Goal: Transaction & Acquisition: Purchase product/service

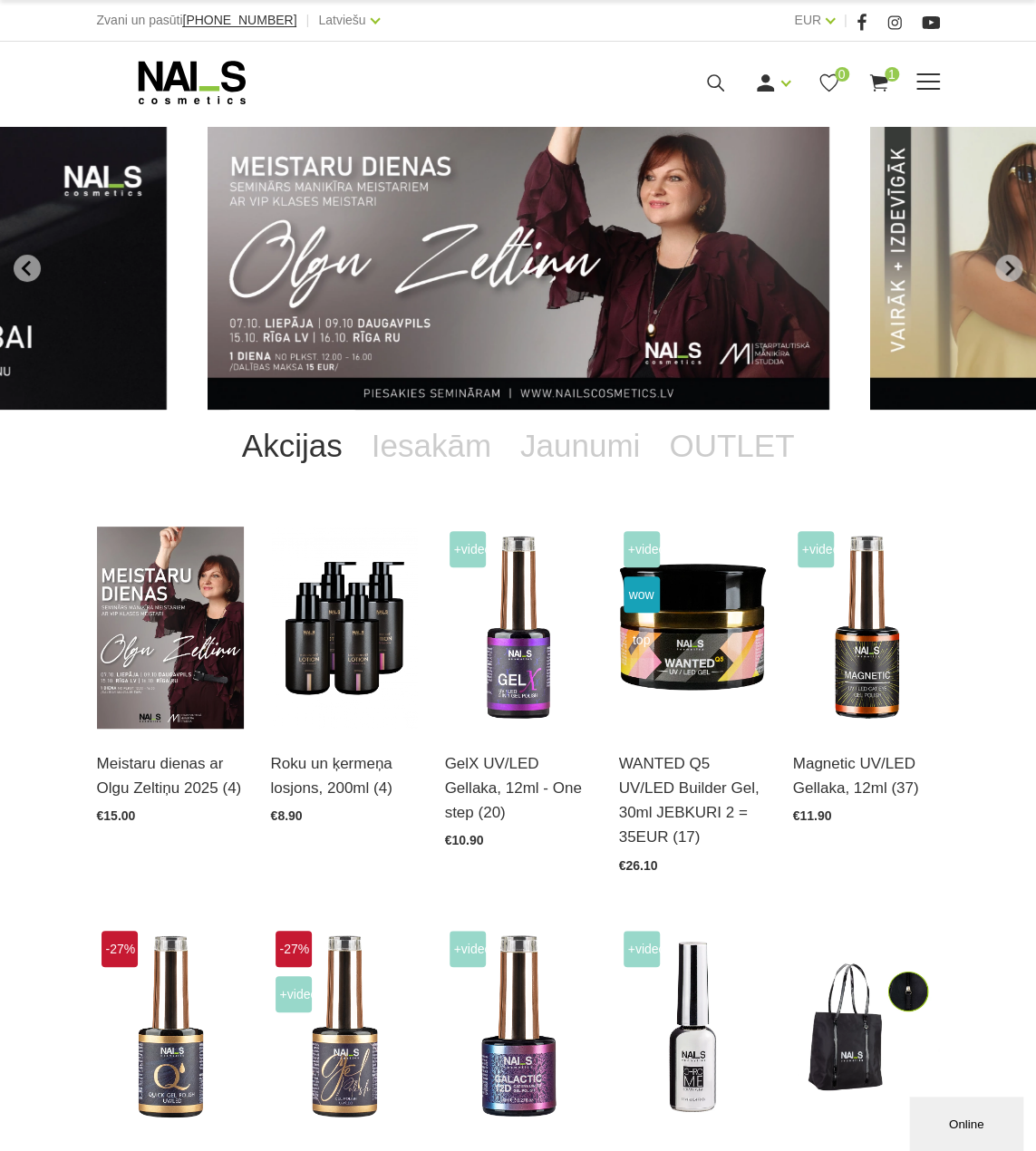
click at [197, 91] on icon at bounding box center [192, 82] width 191 height 45
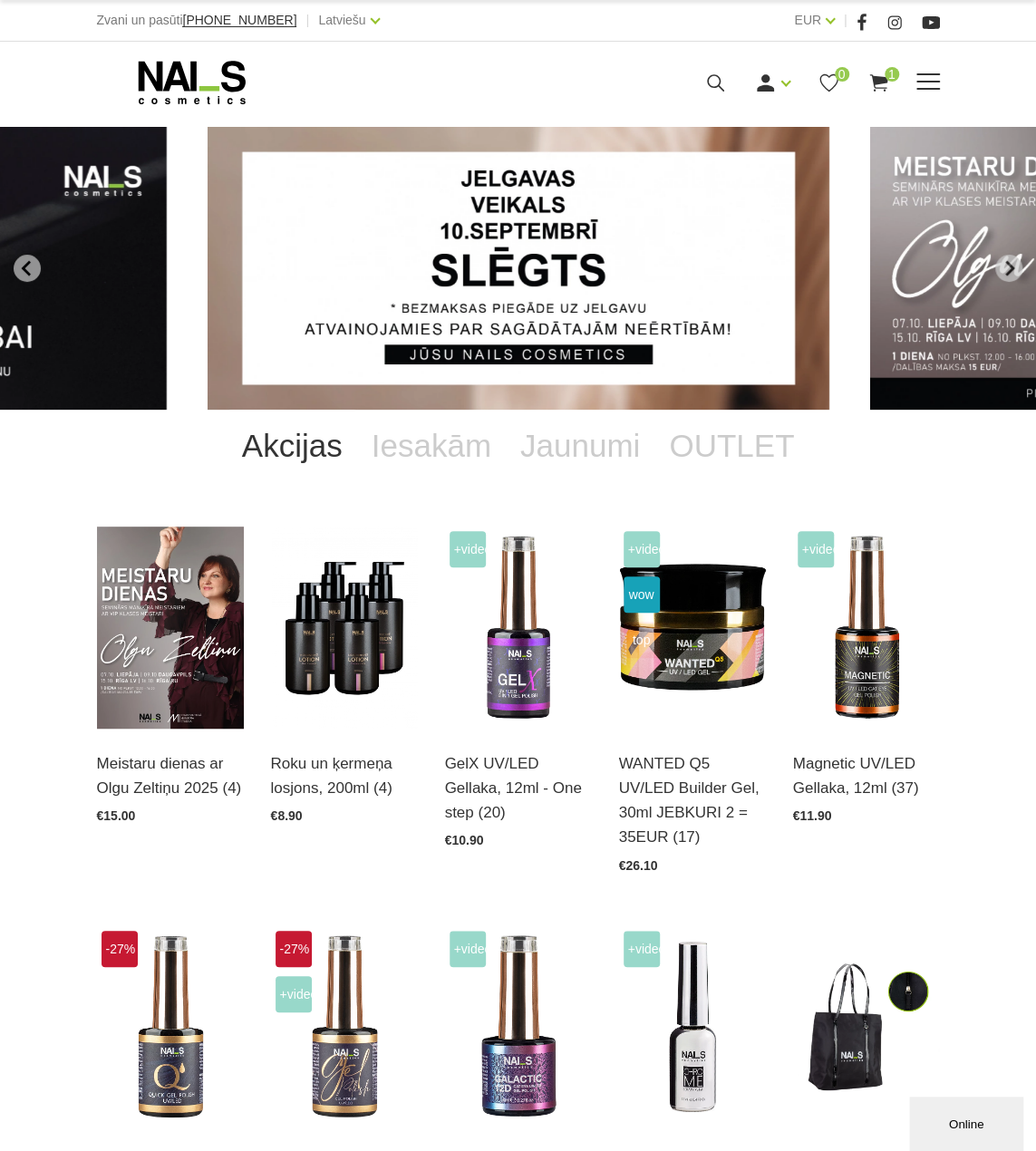
click at [172, 71] on use at bounding box center [192, 82] width 107 height 43
click at [878, 77] on use at bounding box center [879, 83] width 18 height 17
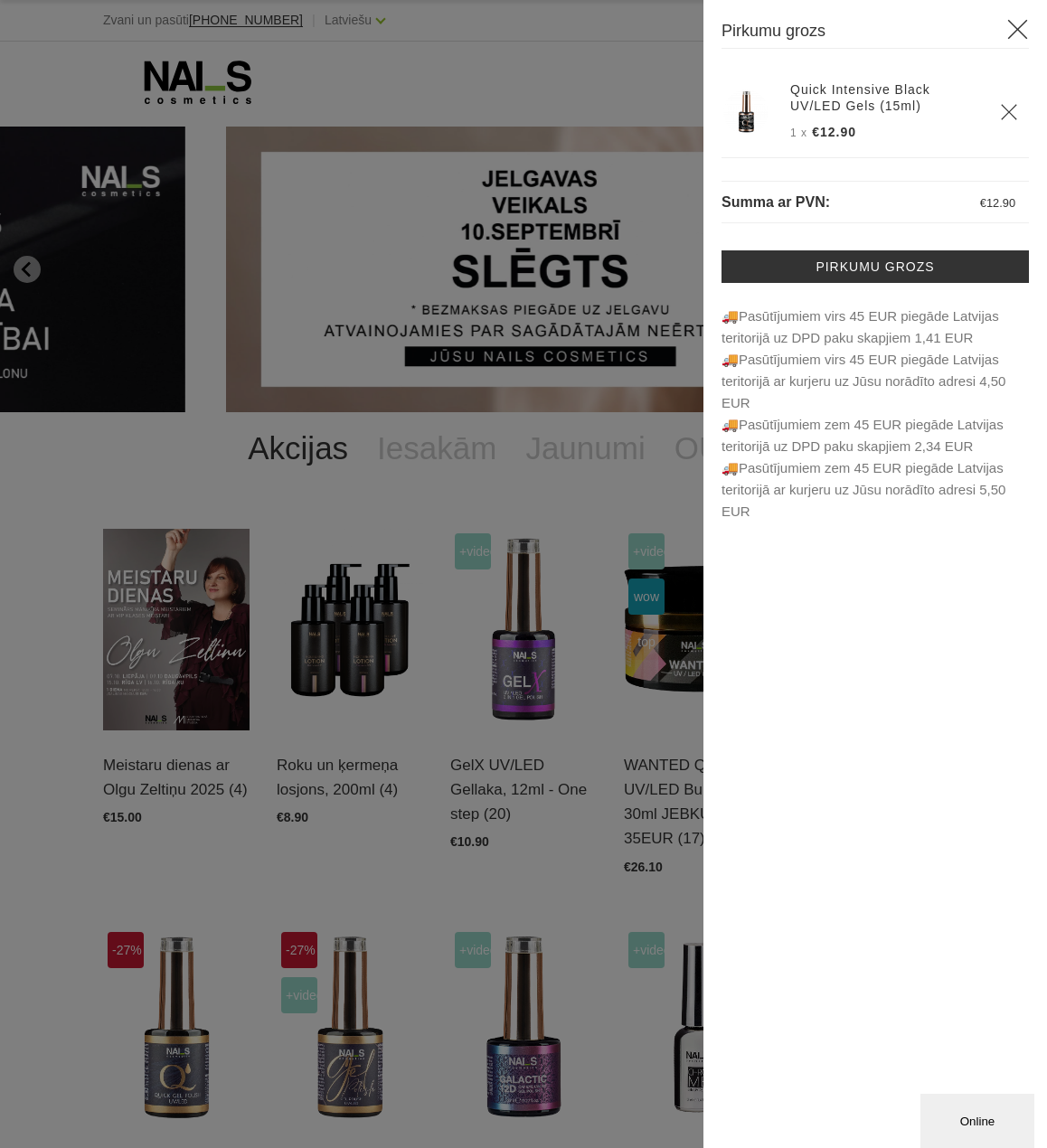
click at [1010, 117] on icon "Delete" at bounding box center [1009, 112] width 18 height 18
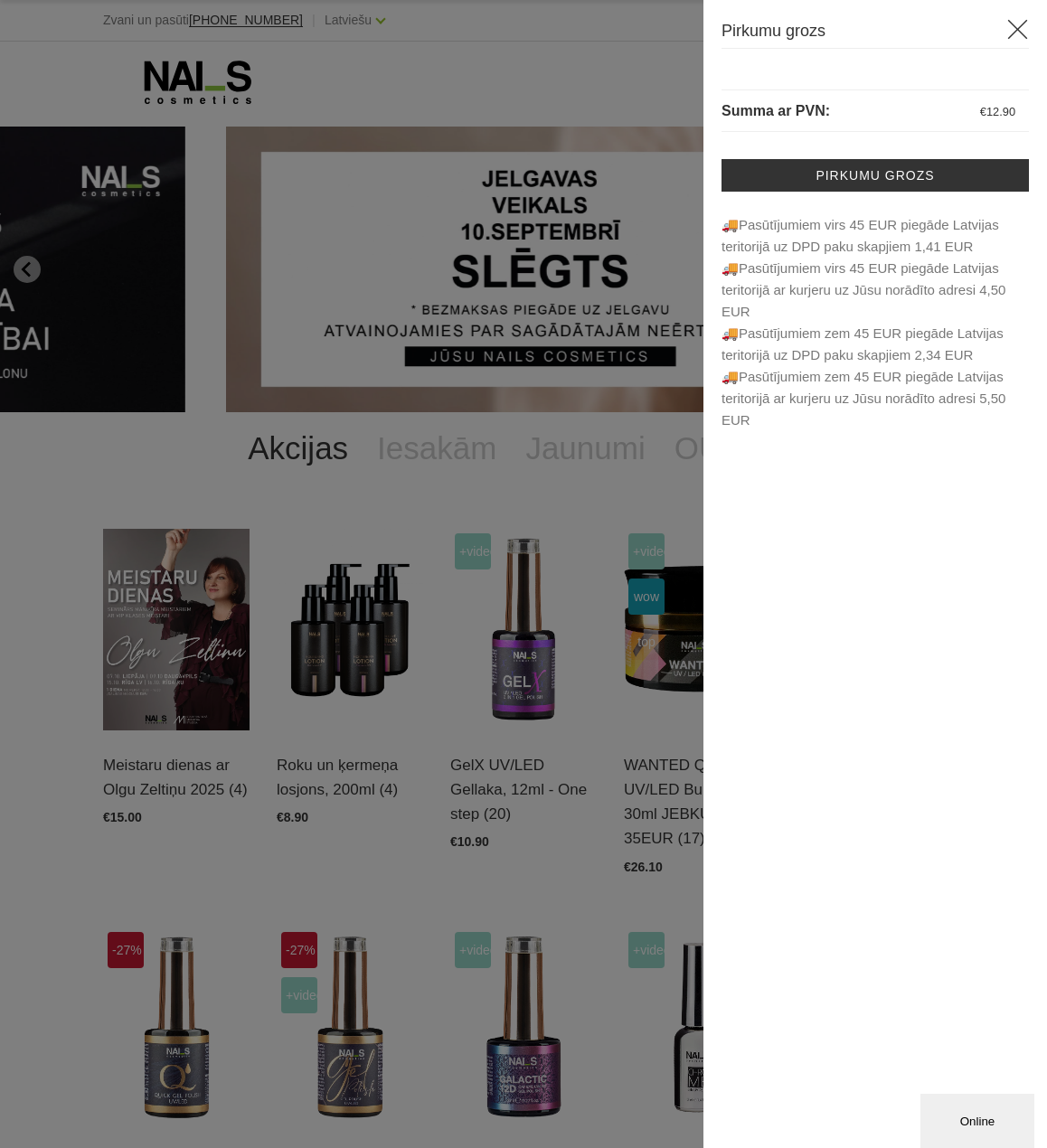
click at [1015, 29] on icon at bounding box center [1018, 29] width 23 height 23
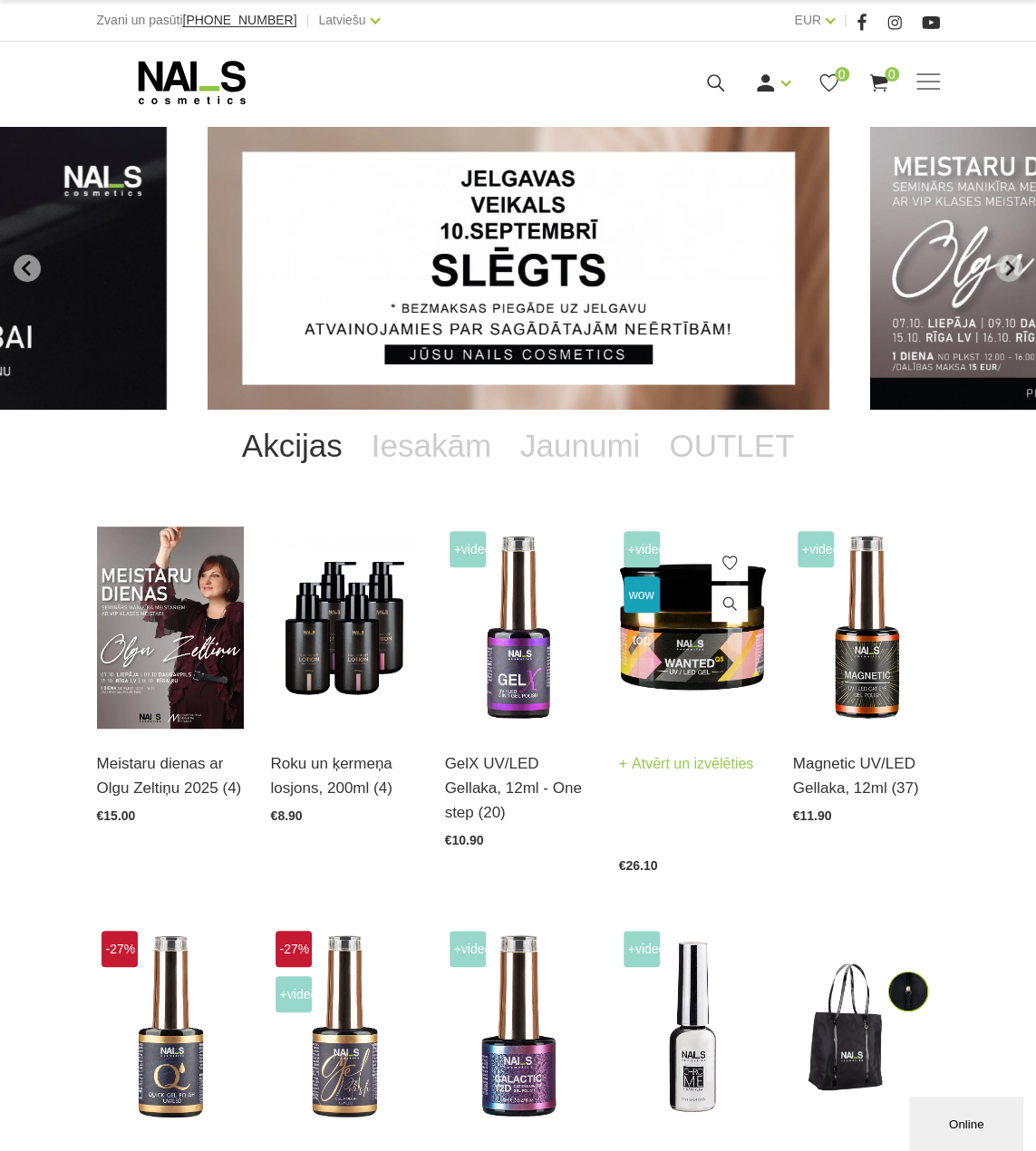
click at [693, 652] on img at bounding box center [692, 628] width 146 height 203
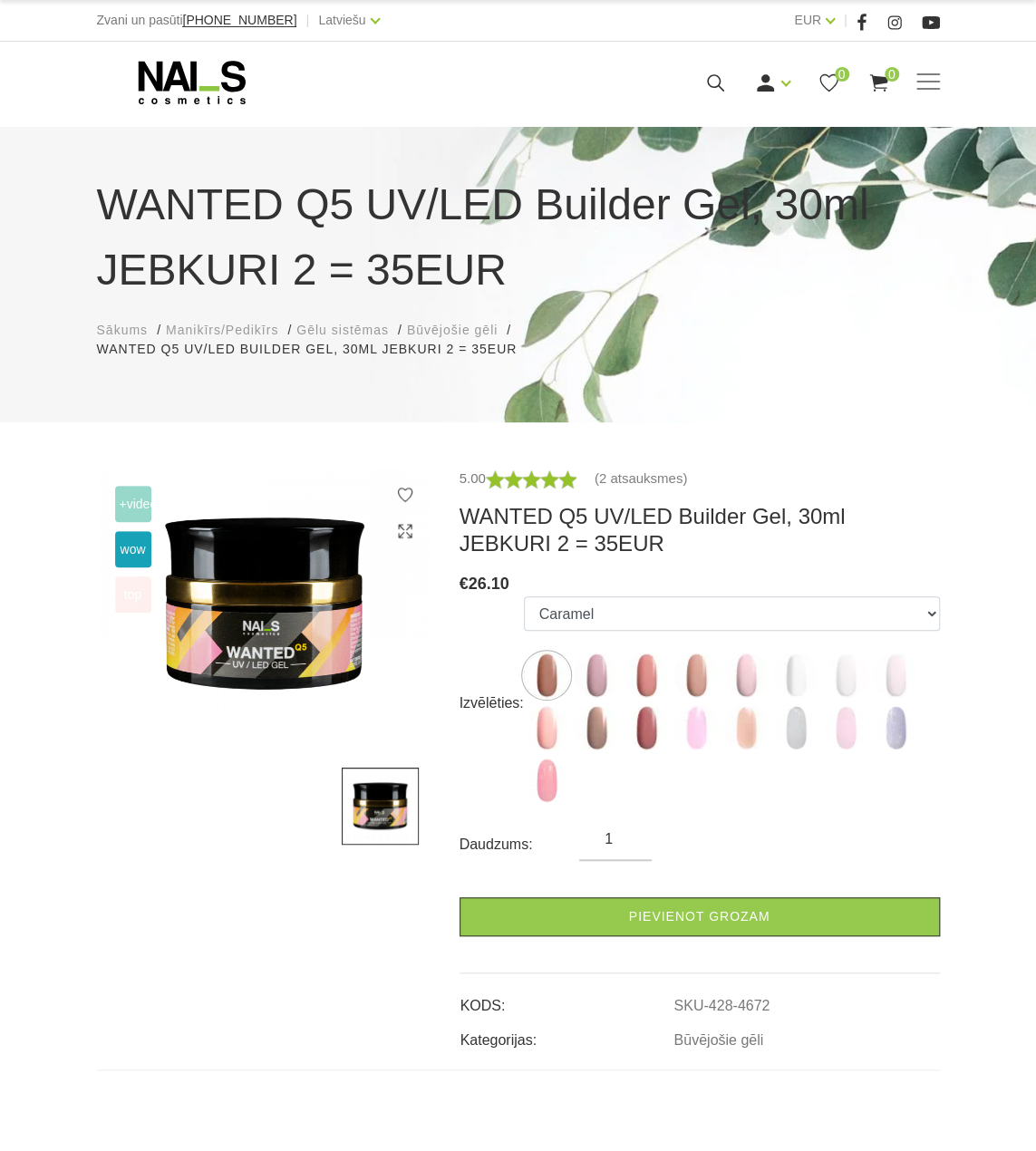
drag, startPoint x: 713, startPoint y: 911, endPoint x: 823, endPoint y: 734, distance: 208.4
click at [716, 908] on link "Pievienot grozam" at bounding box center [700, 917] width 481 height 39
click at [868, 84] on icon at bounding box center [879, 83] width 23 height 23
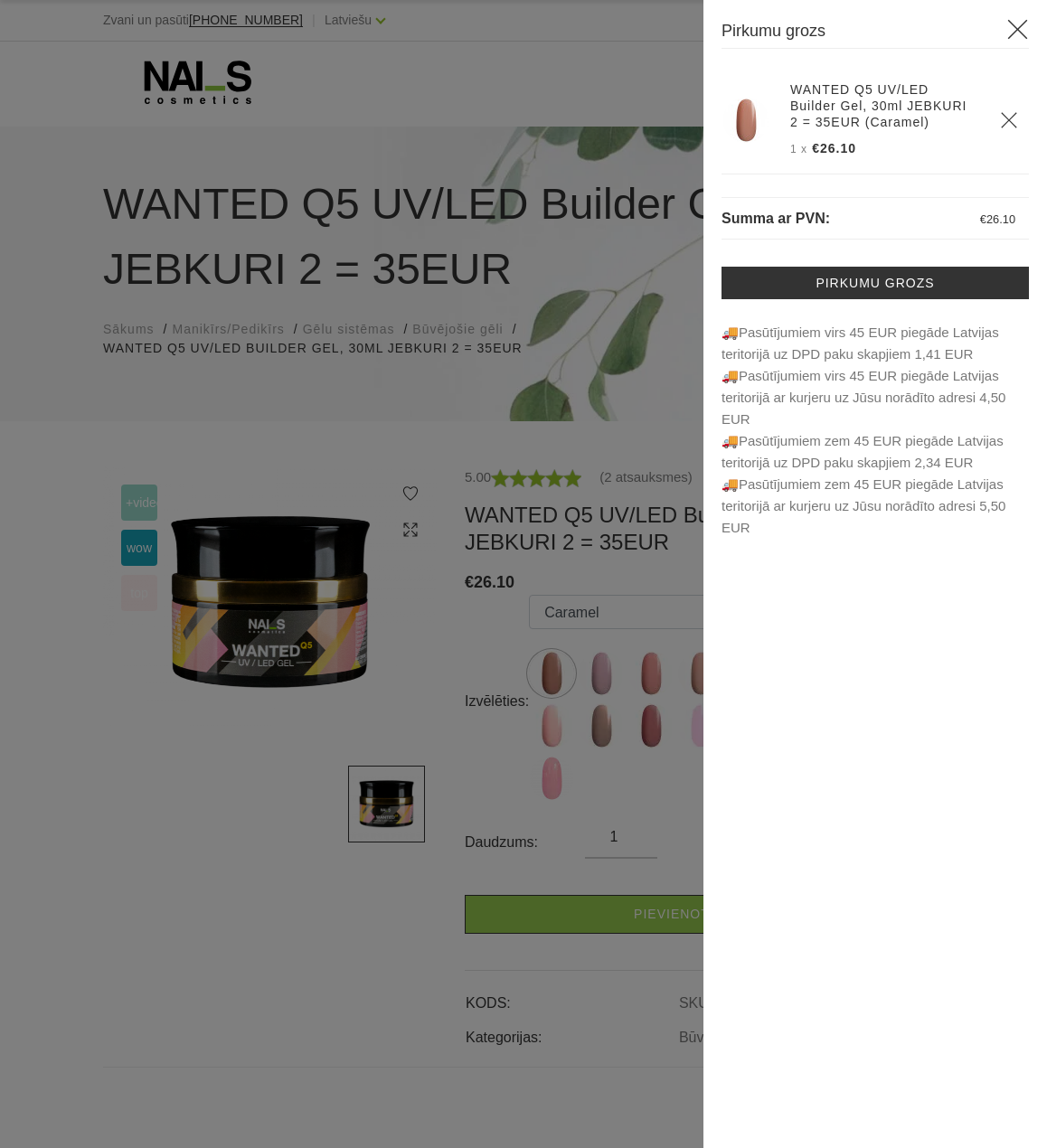
click at [1020, 28] on icon at bounding box center [1018, 29] width 23 height 23
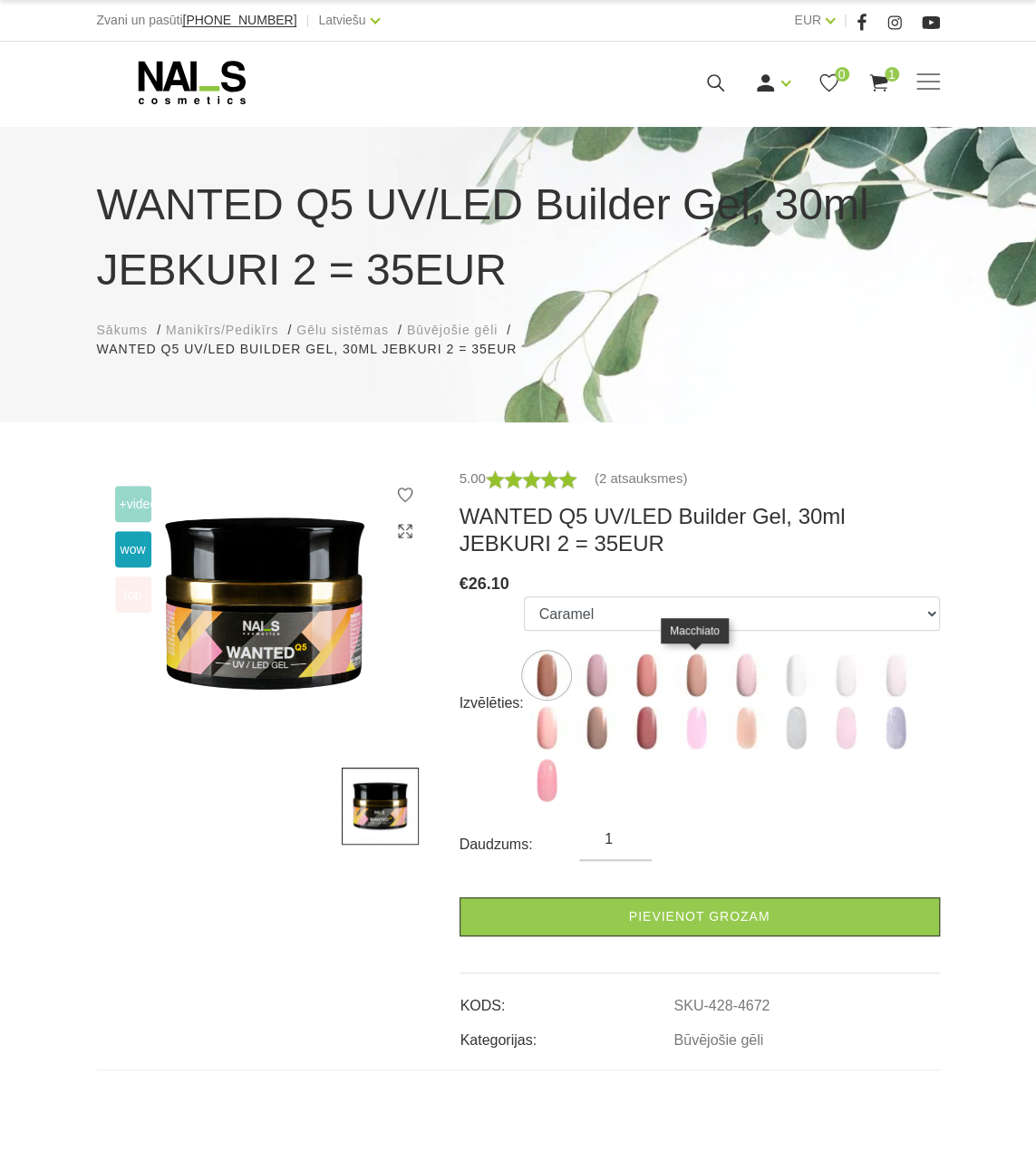
click at [694, 667] on img at bounding box center [696, 675] width 45 height 45
select select "4675"
drag, startPoint x: 729, startPoint y: 915, endPoint x: 793, endPoint y: 792, distance: 138.7
click at [731, 906] on link "Pievienot grozam" at bounding box center [700, 917] width 481 height 39
click at [883, 72] on icon at bounding box center [879, 83] width 23 height 23
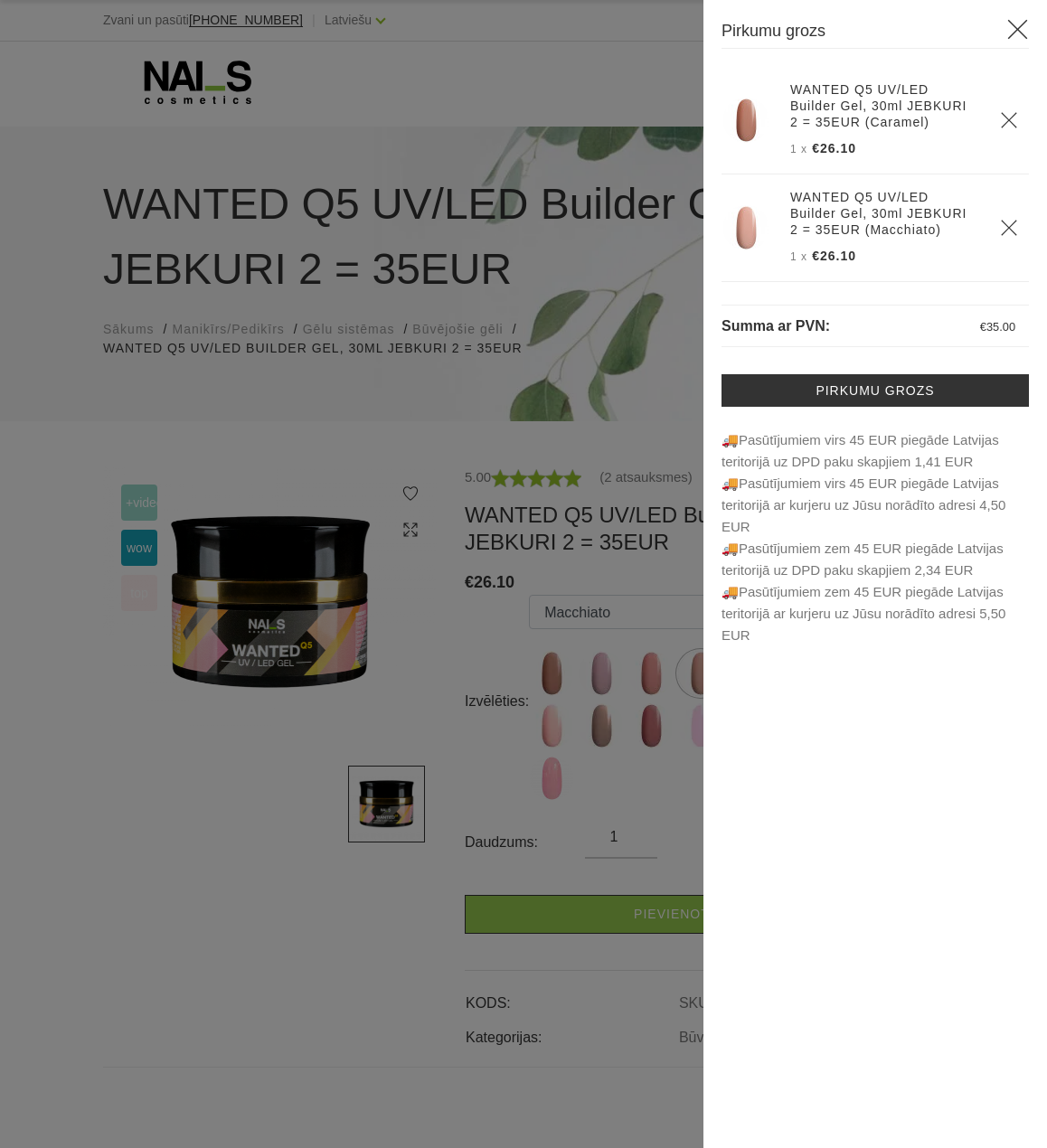
click at [1020, 31] on icon at bounding box center [1018, 29] width 23 height 23
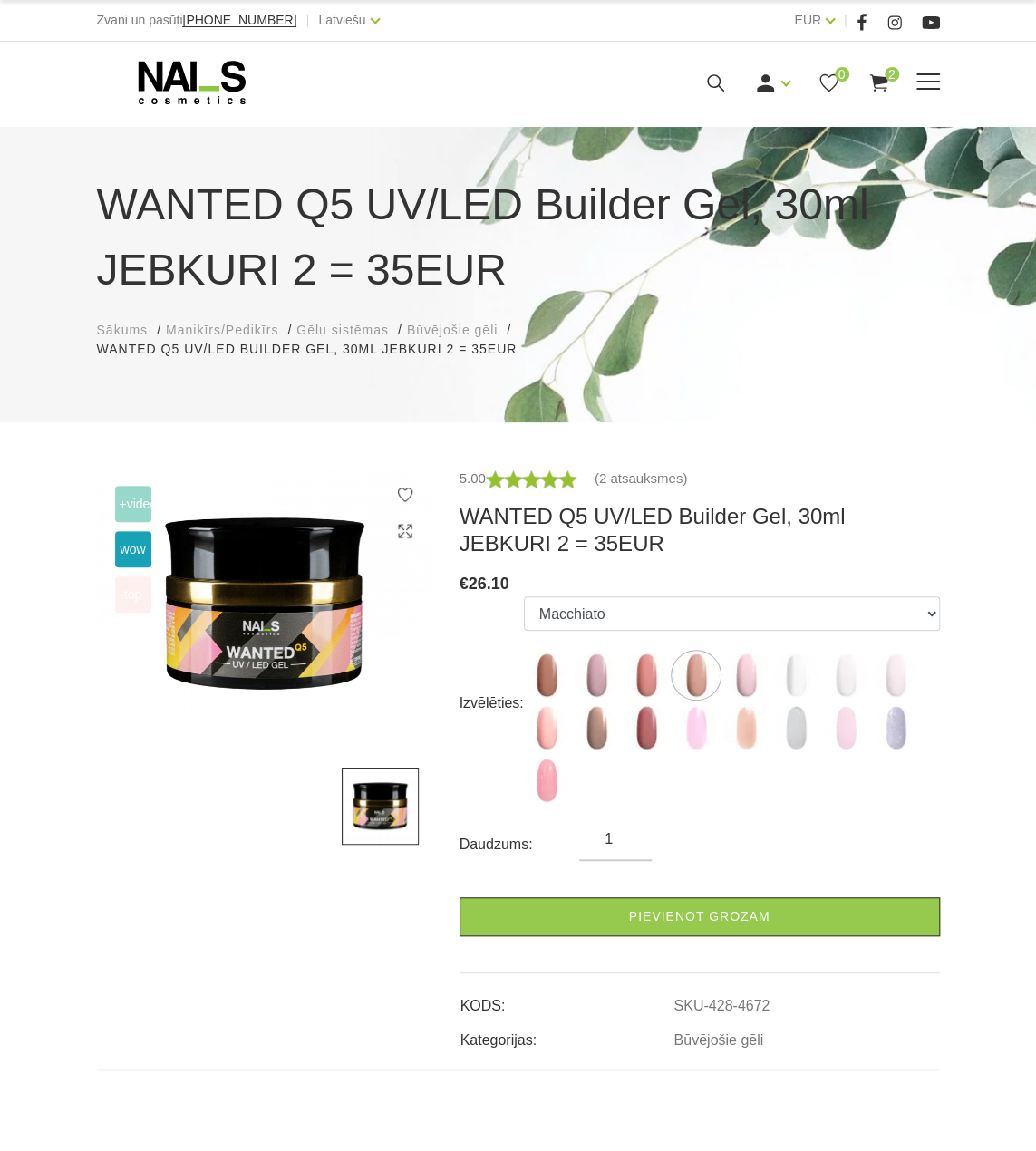
click at [158, 87] on use at bounding box center [192, 82] width 107 height 43
